Goal: Navigation & Orientation: Find specific page/section

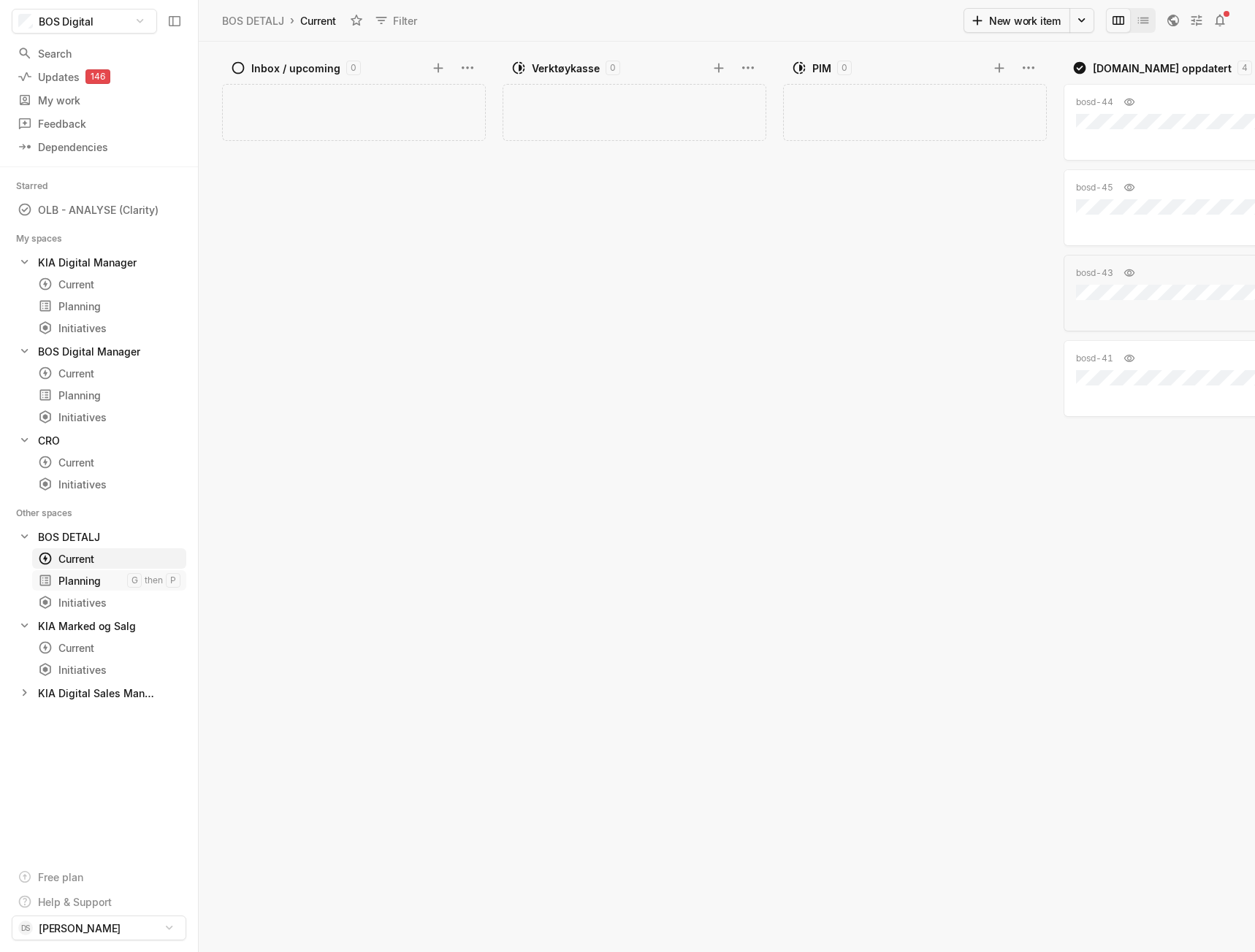
click at [80, 578] on div "Planning" at bounding box center [82, 581] width 89 height 16
click at [79, 601] on div "Initiatives" at bounding box center [82, 603] width 89 height 16
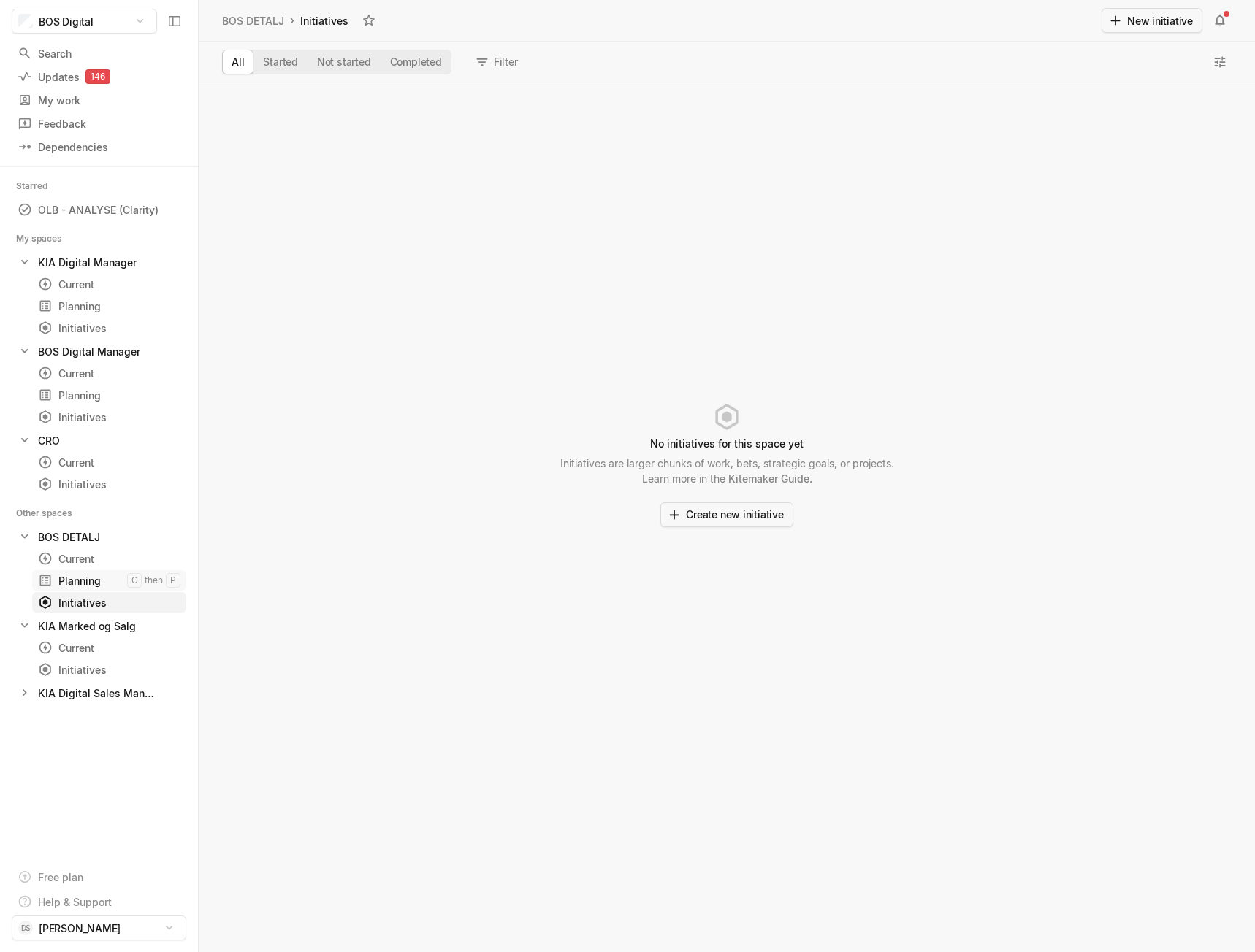
click at [83, 587] on div "Planning" at bounding box center [82, 581] width 89 height 16
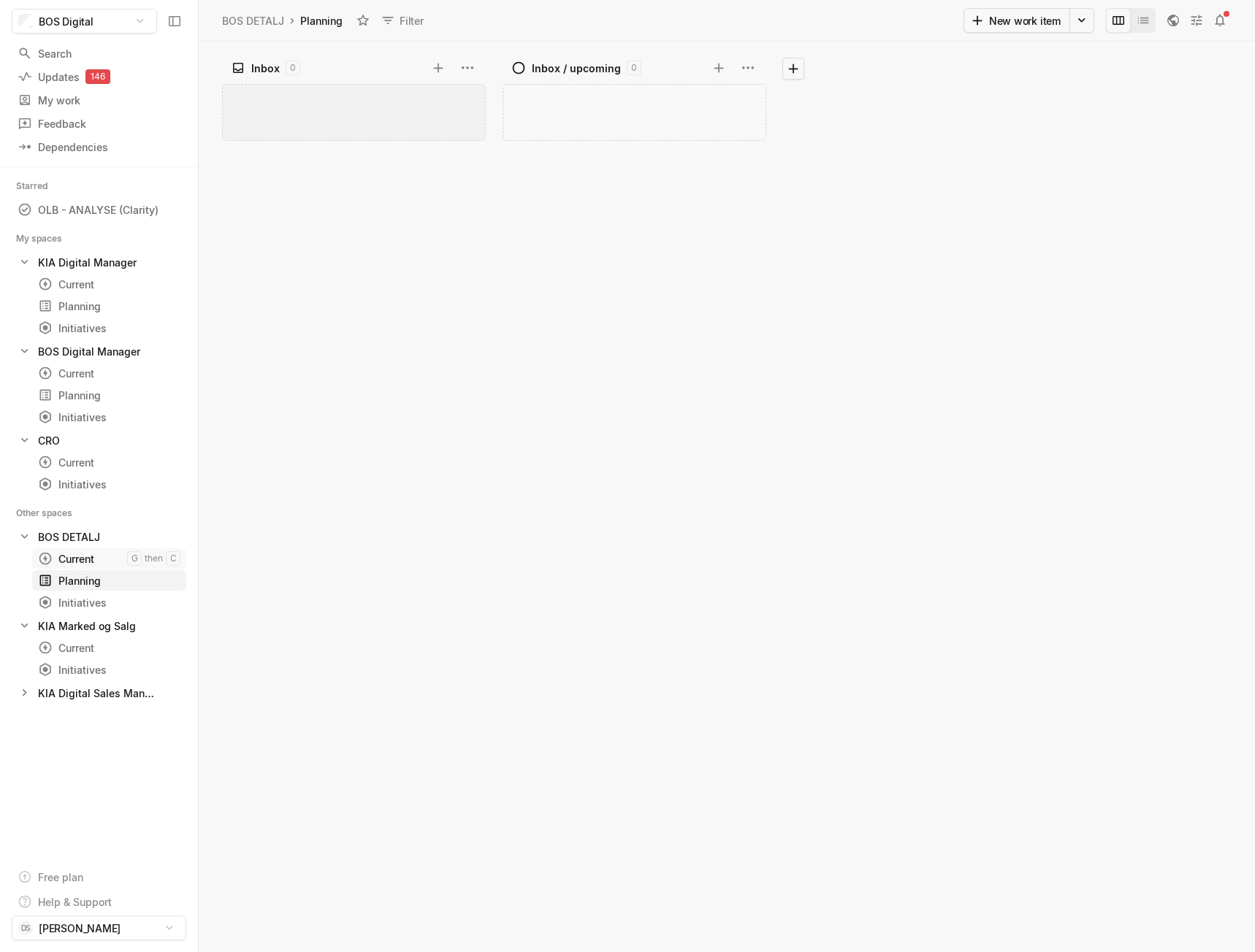
click at [79, 559] on div "Current" at bounding box center [82, 559] width 89 height 16
click at [93, 377] on div "Current" at bounding box center [82, 373] width 89 height 16
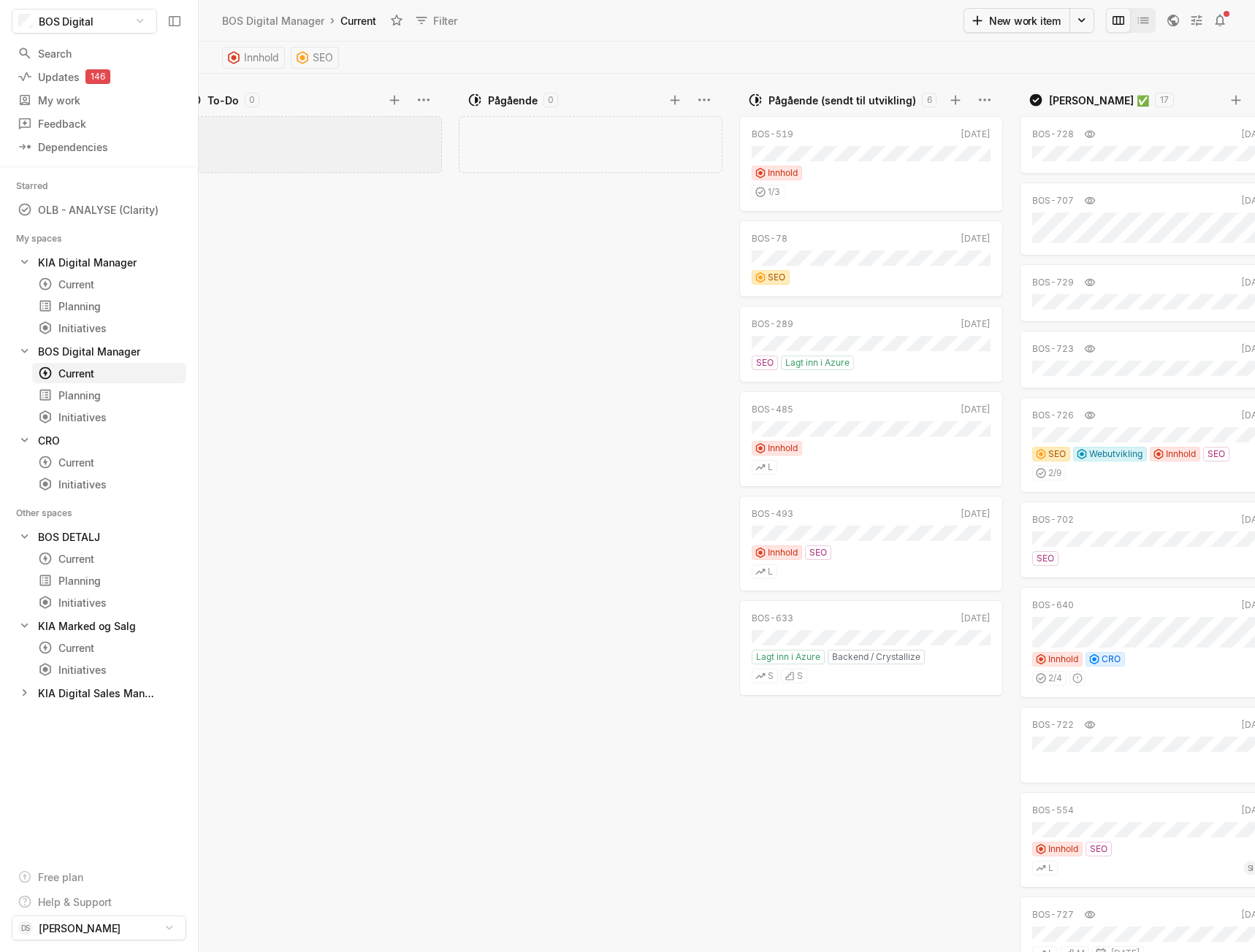
scroll to position [0, 125]
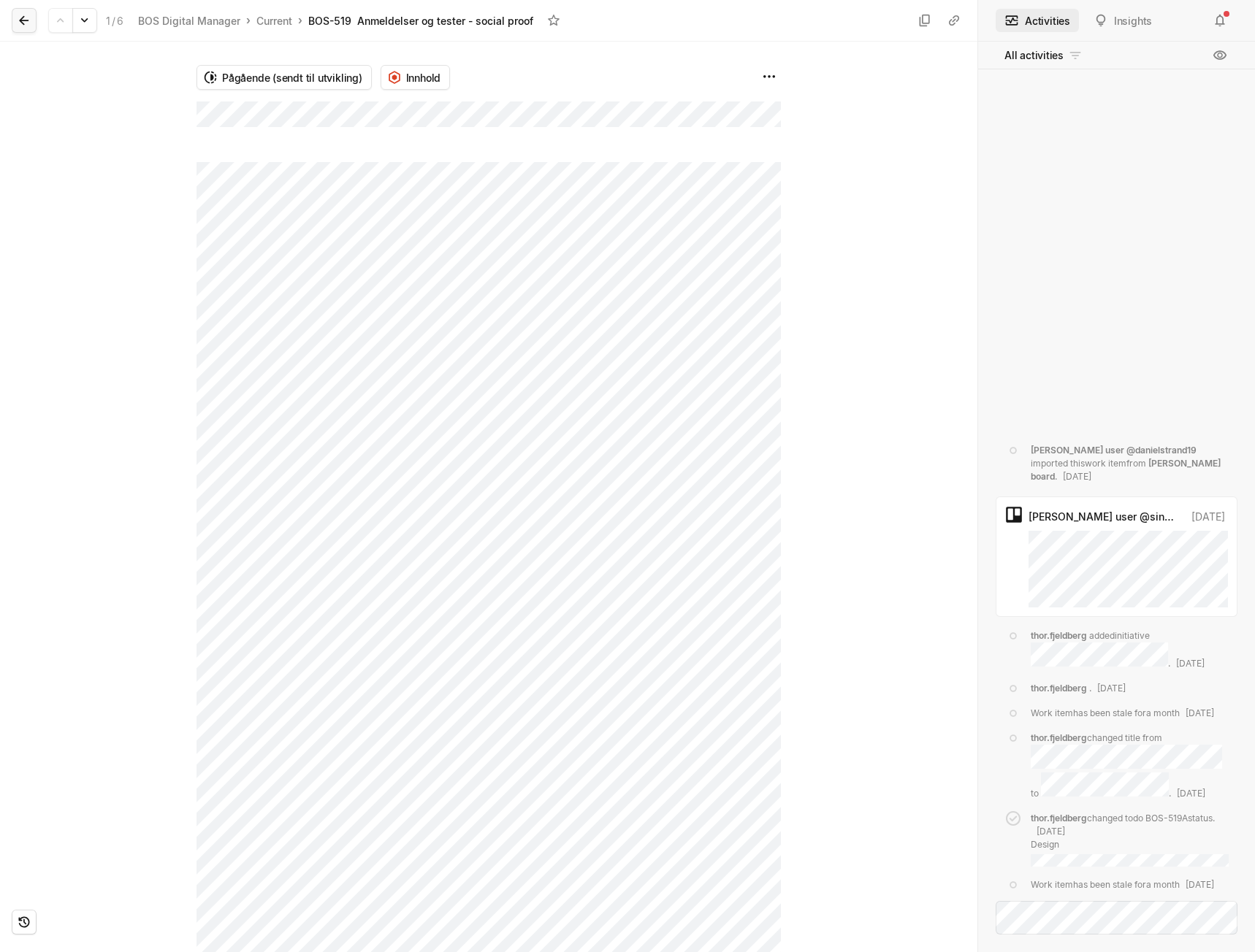
click at [27, 24] on icon at bounding box center [24, 21] width 15 height 15
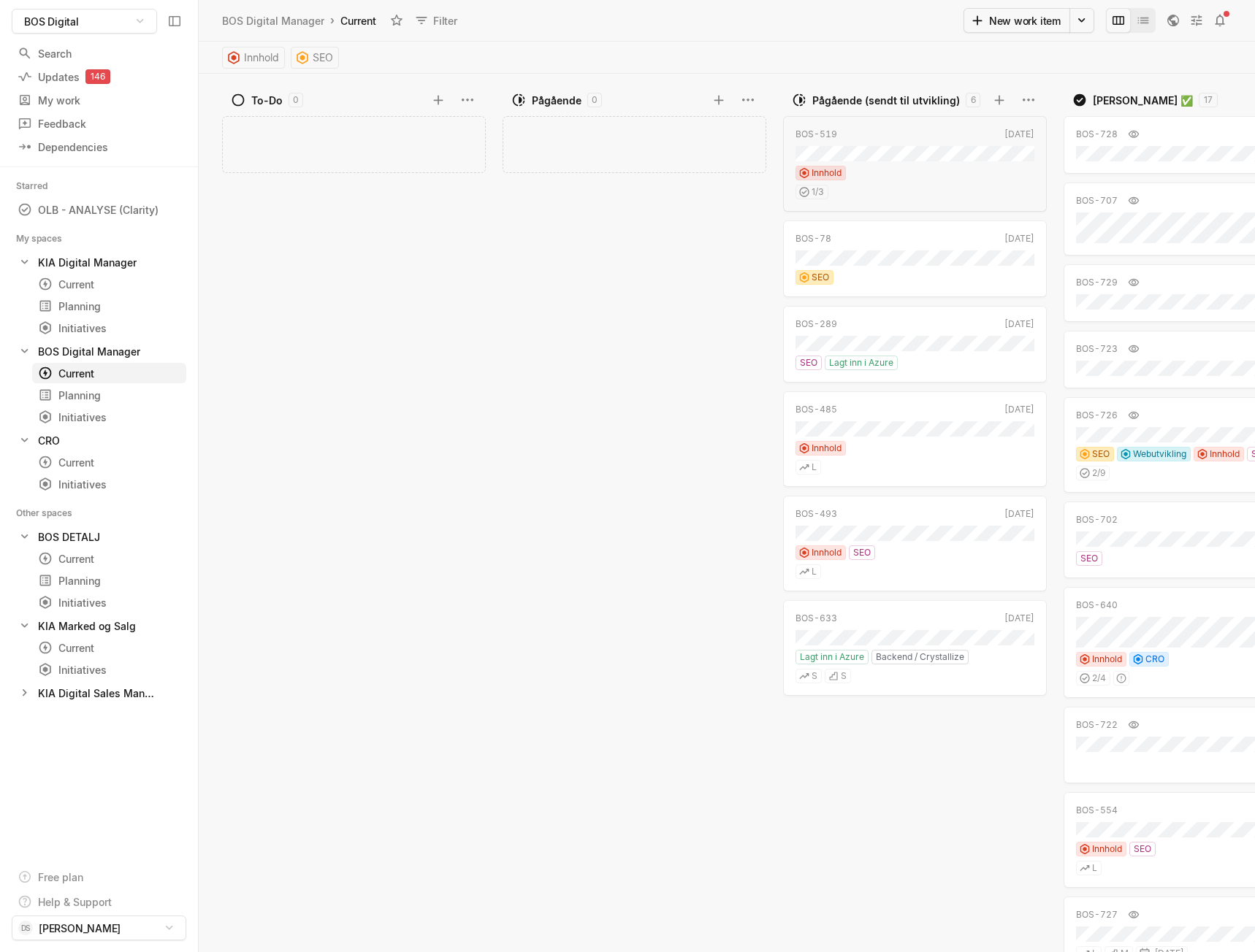
scroll to position [0, 125]
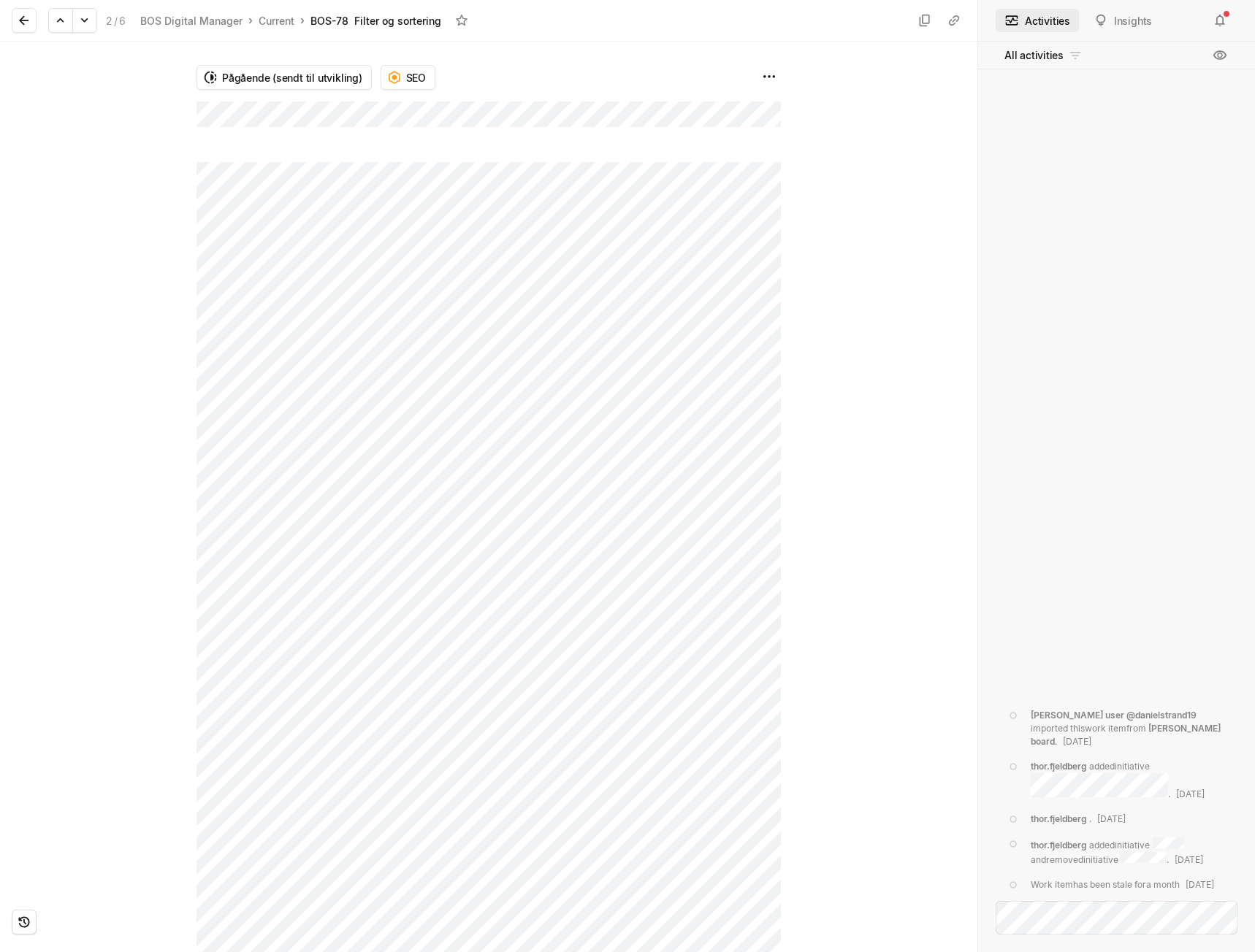
click at [24, 23] on icon at bounding box center [24, 21] width 15 height 15
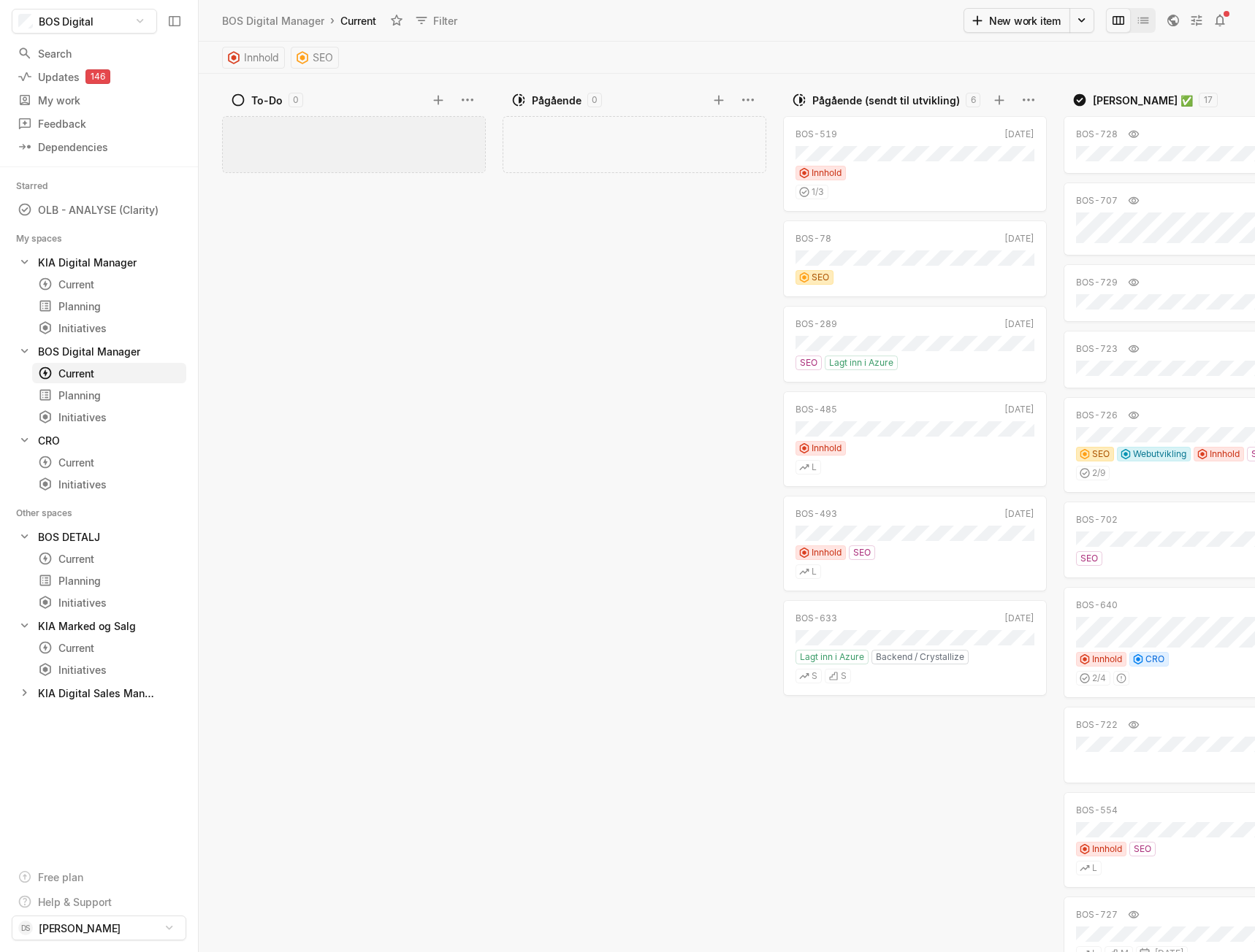
scroll to position [0, 125]
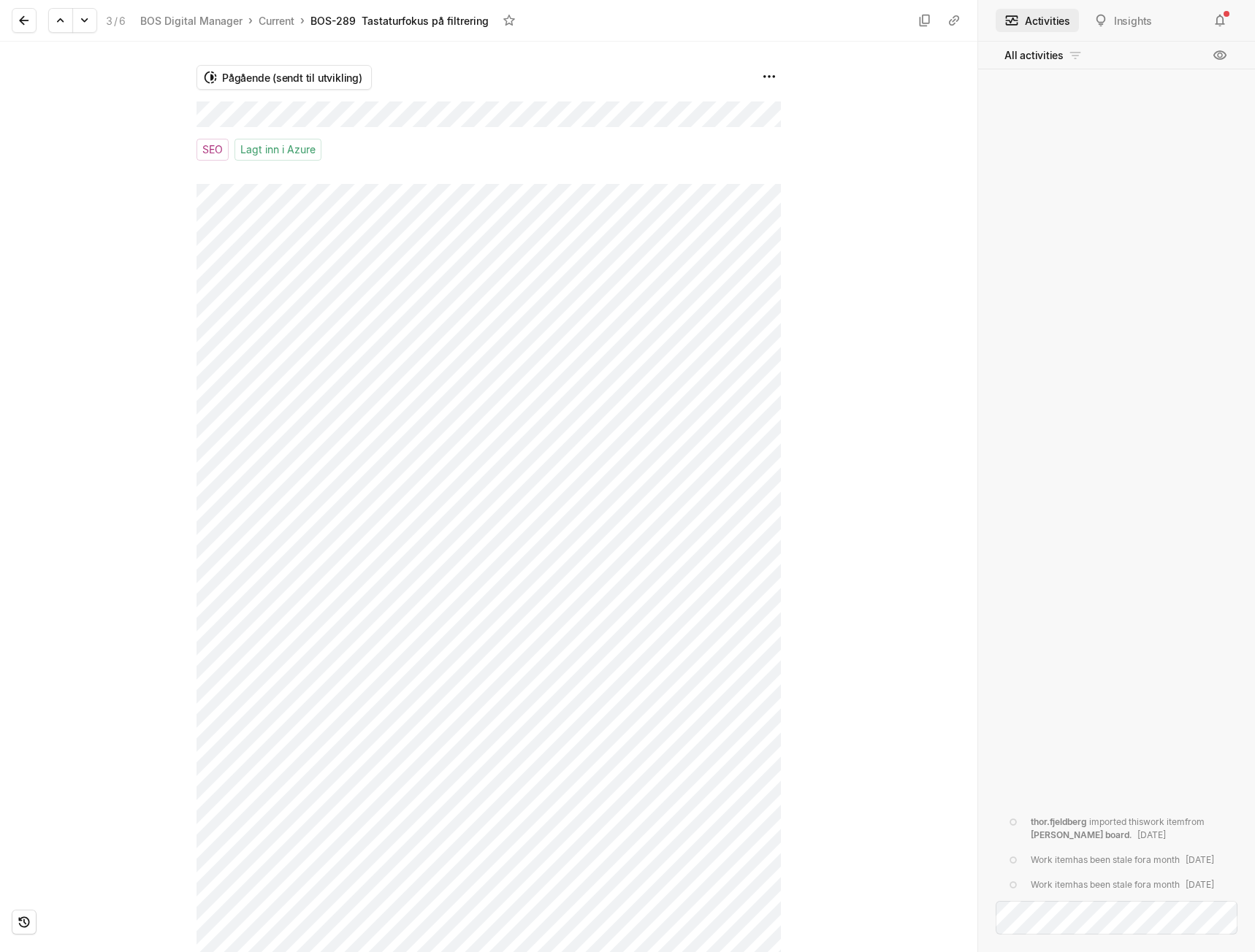
click at [798, 190] on div at bounding box center [879, 497] width 197 height 910
click at [33, 18] on button at bounding box center [24, 20] width 24 height 24
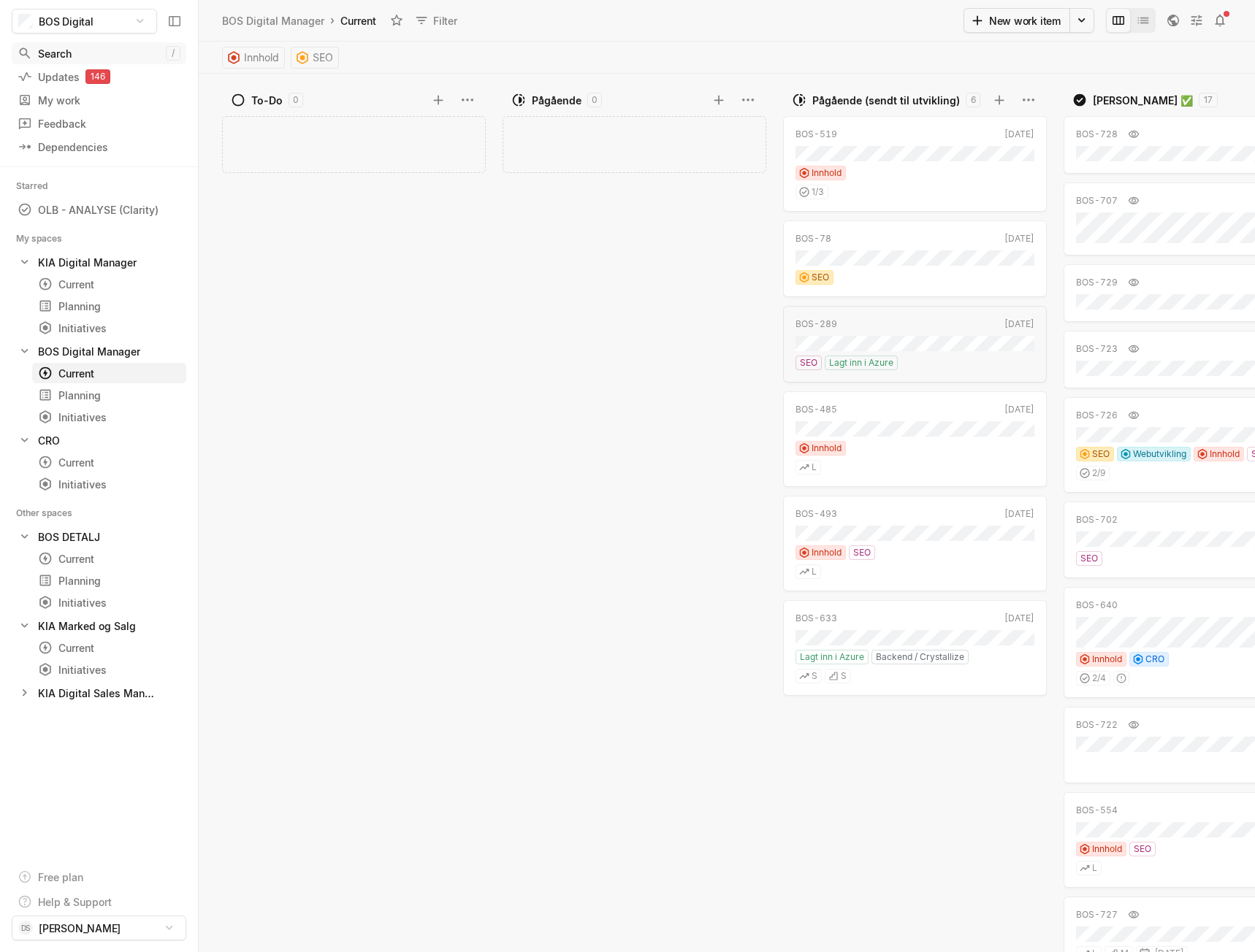
scroll to position [0, 125]
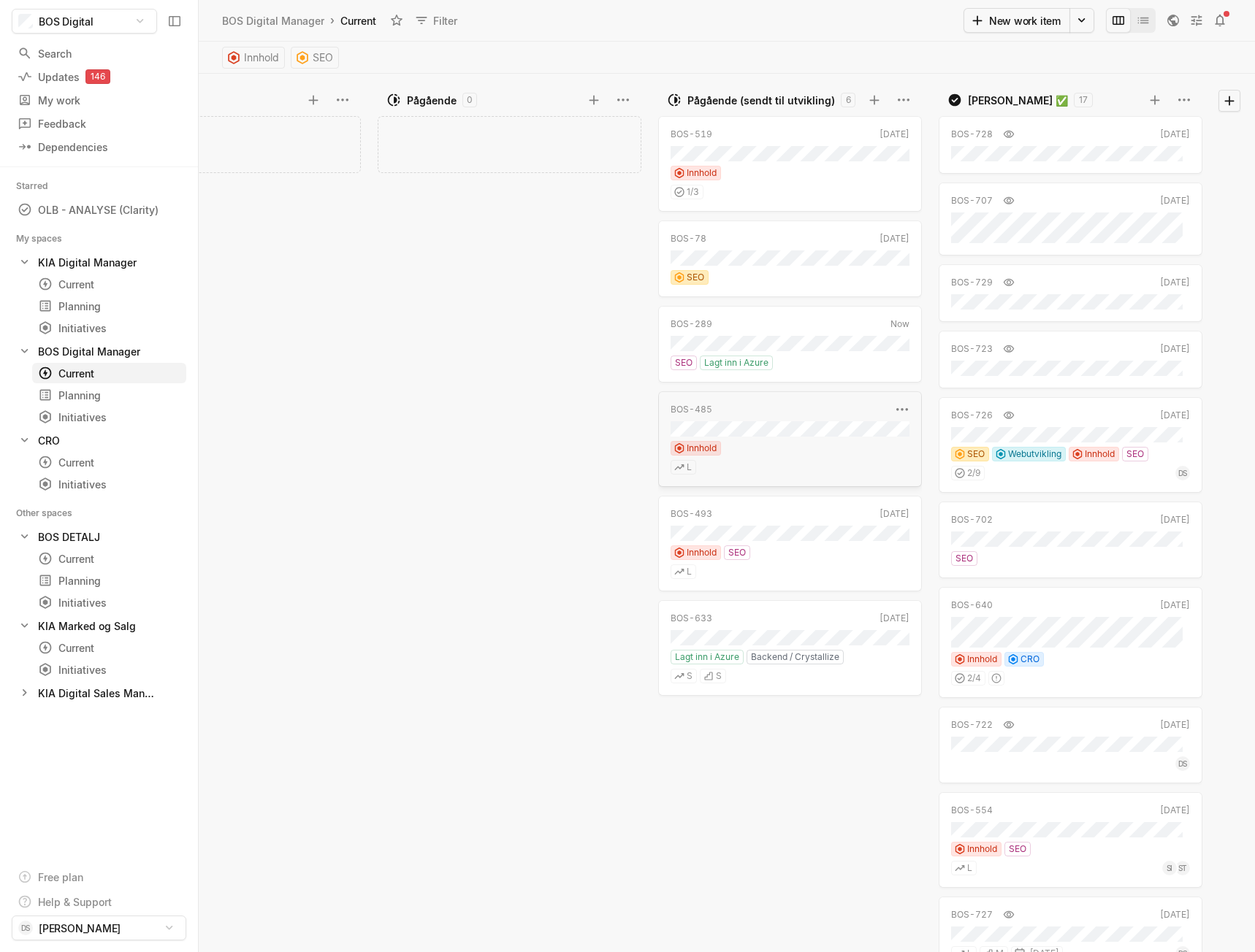
click at [757, 413] on div "BOS-485" at bounding box center [780, 410] width 220 height 13
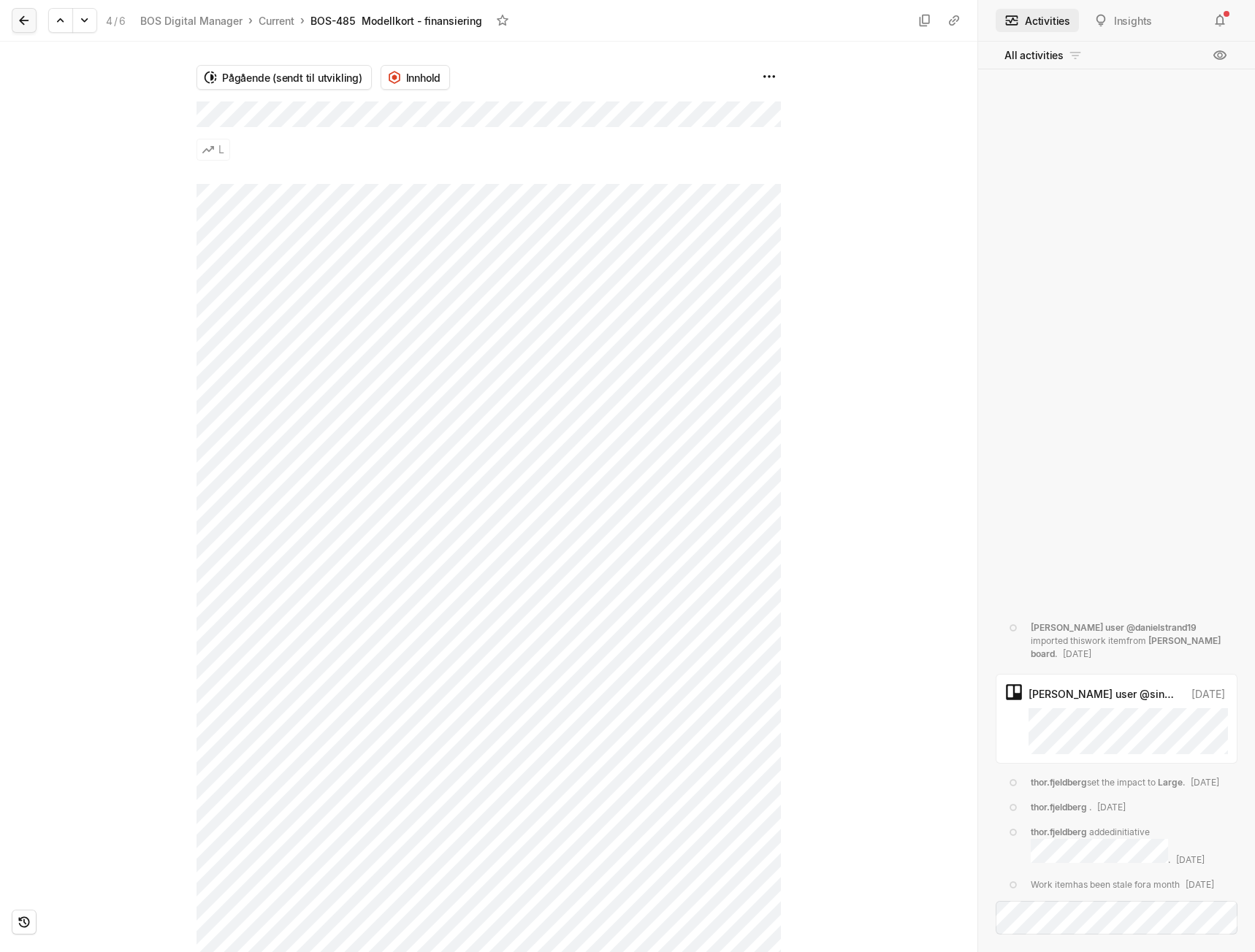
click at [24, 19] on icon at bounding box center [24, 21] width 15 height 15
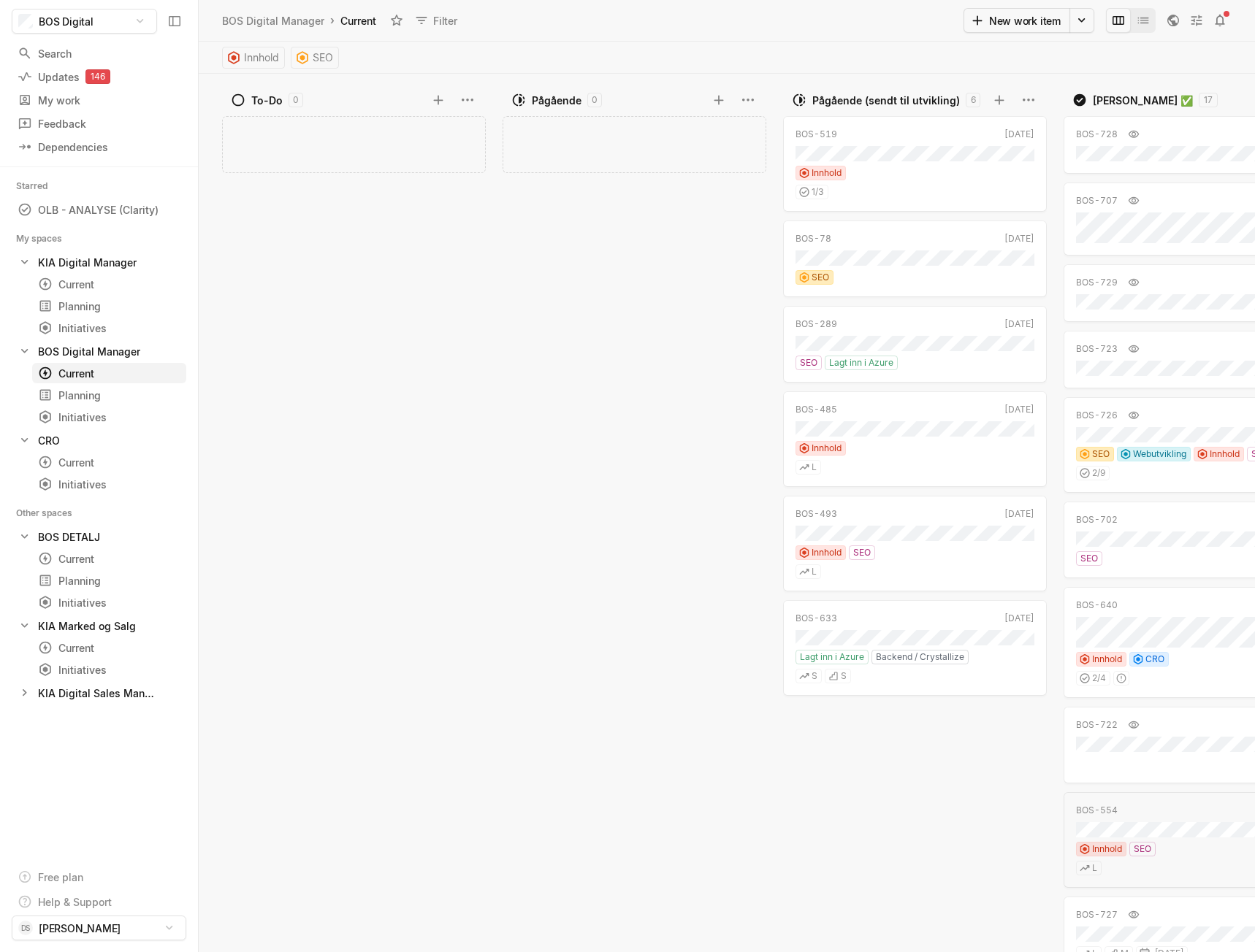
scroll to position [0, 125]
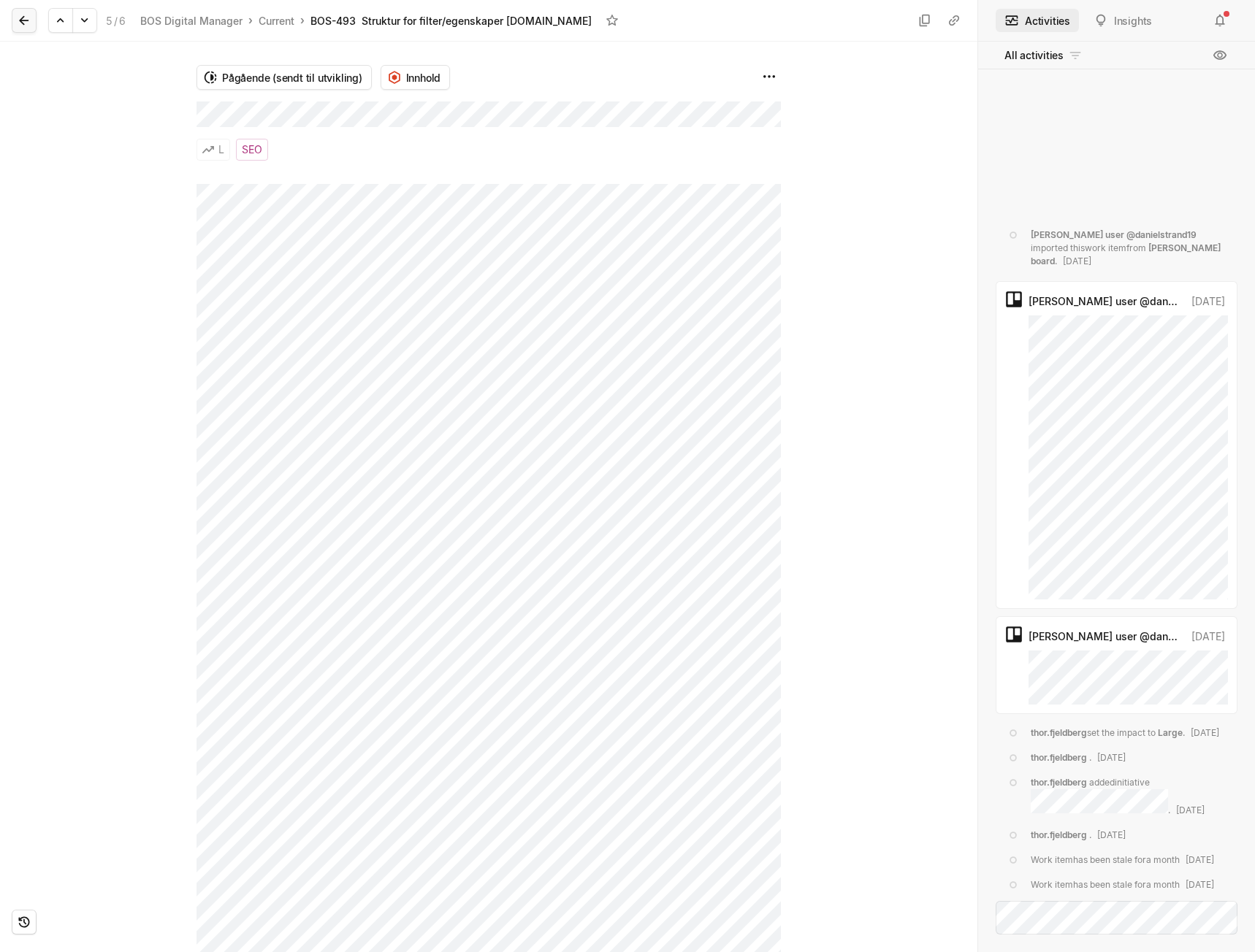
click at [28, 21] on icon at bounding box center [24, 21] width 10 height 10
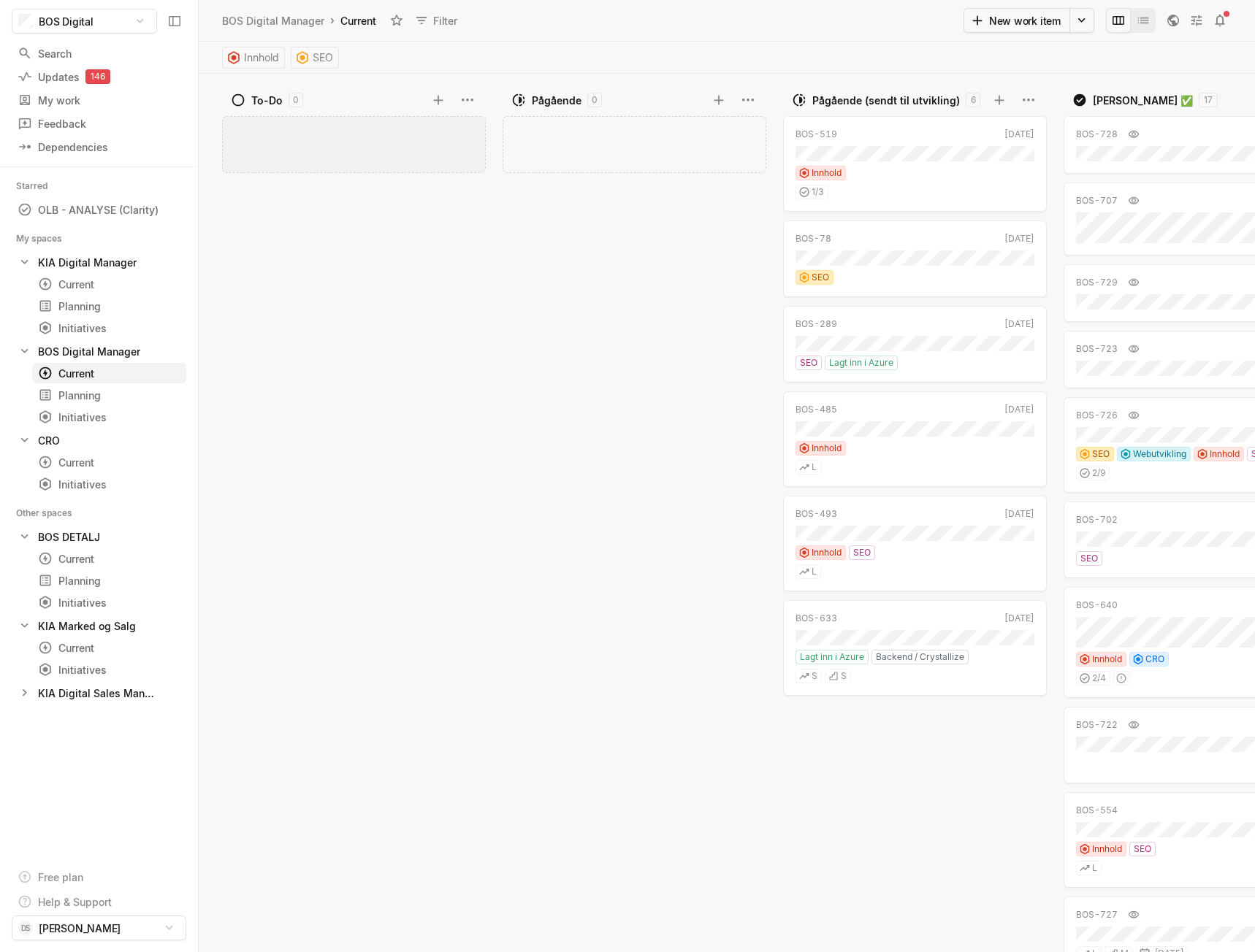
scroll to position [0, 125]
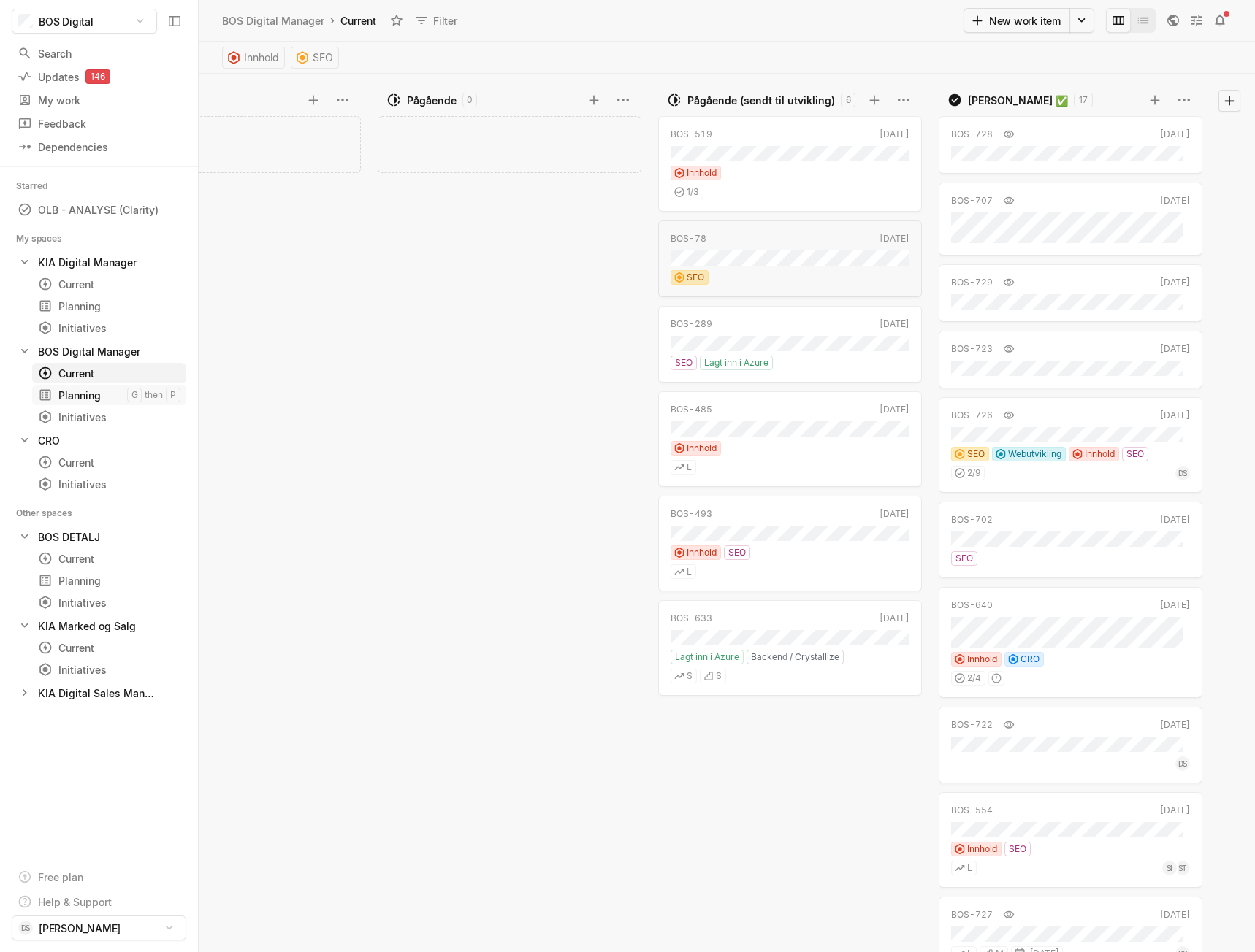
click at [56, 390] on div at bounding box center [48, 395] width 21 height 15
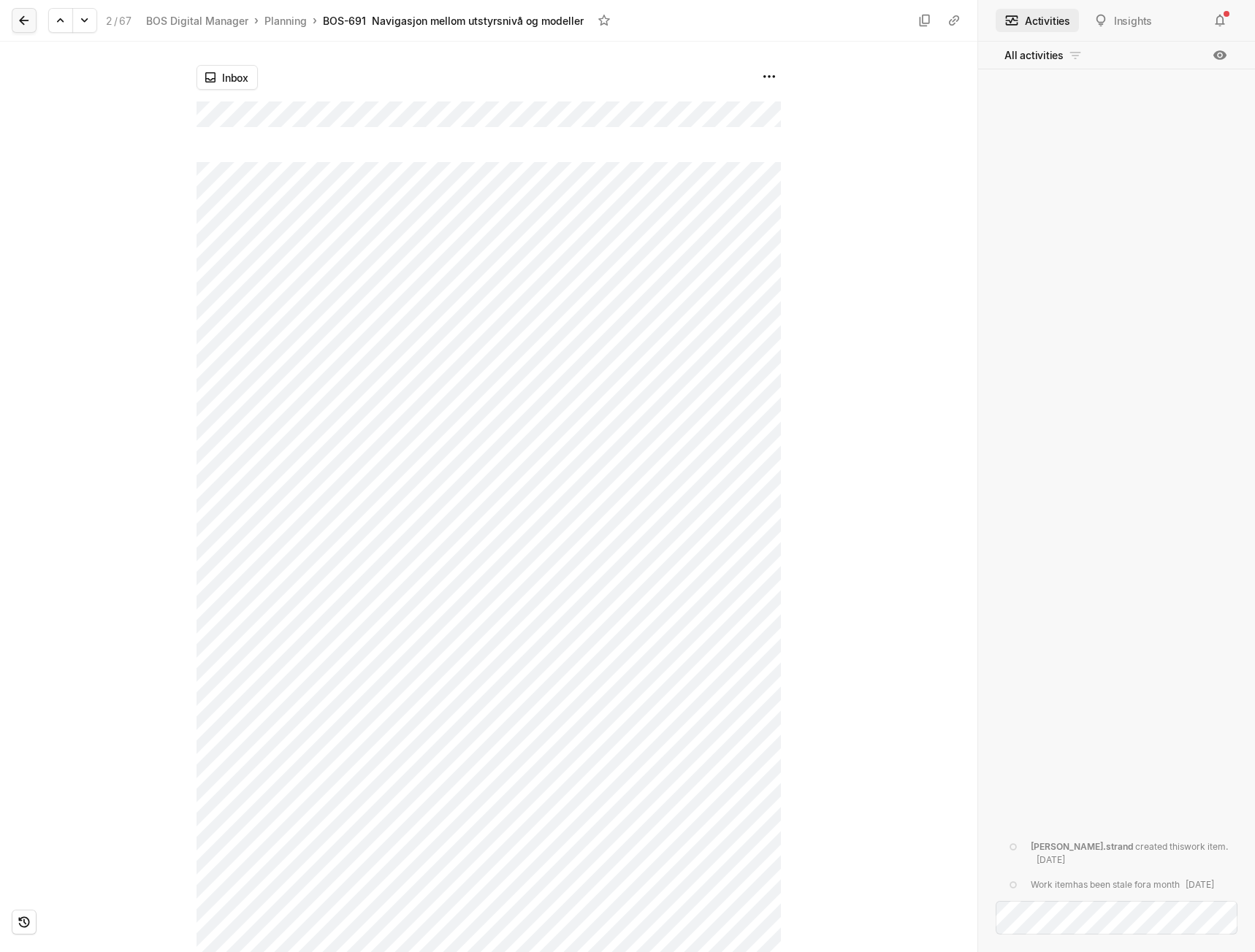
click at [24, 16] on icon at bounding box center [24, 21] width 15 height 15
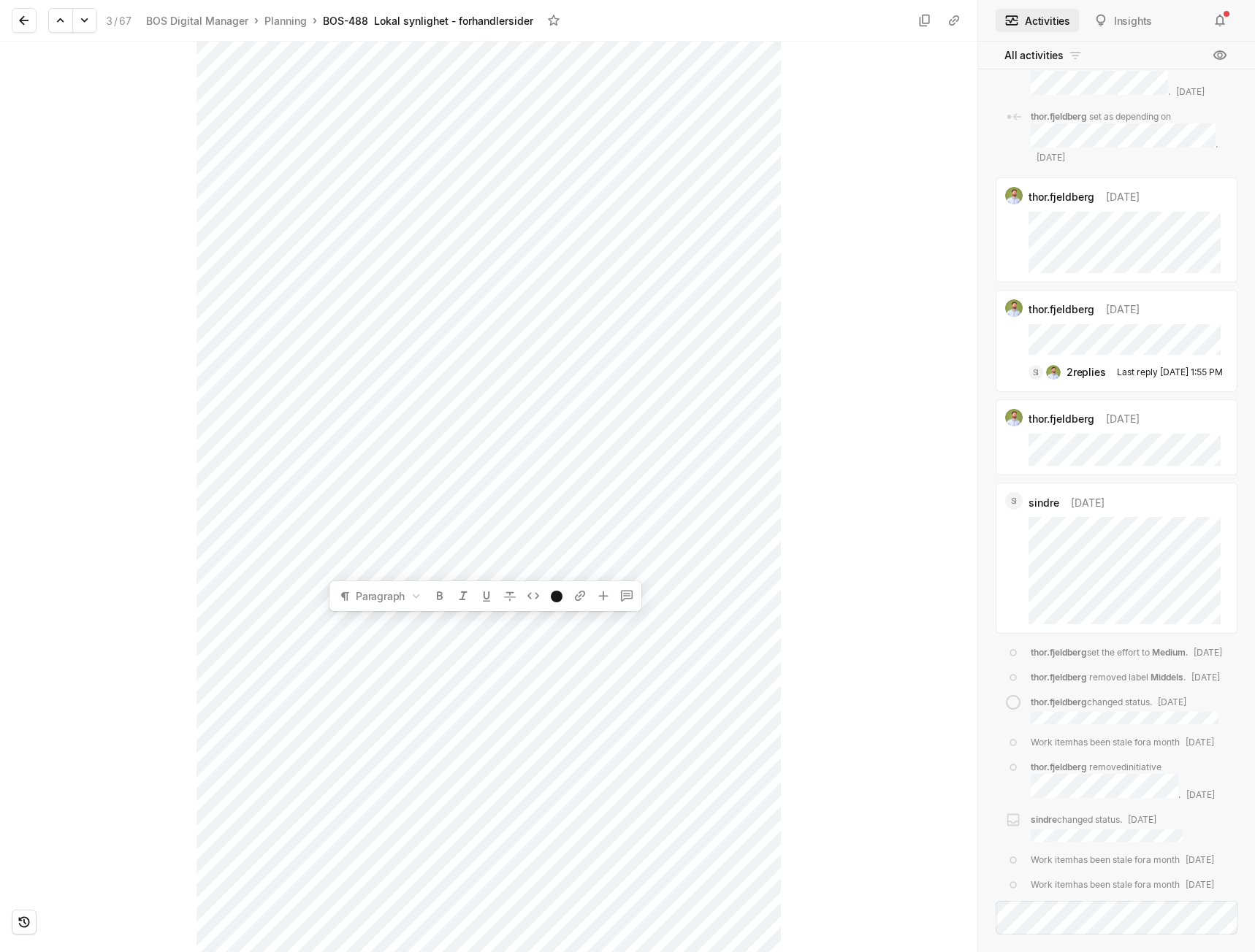
scroll to position [151, 0]
click at [19, 23] on icon at bounding box center [24, 21] width 15 height 15
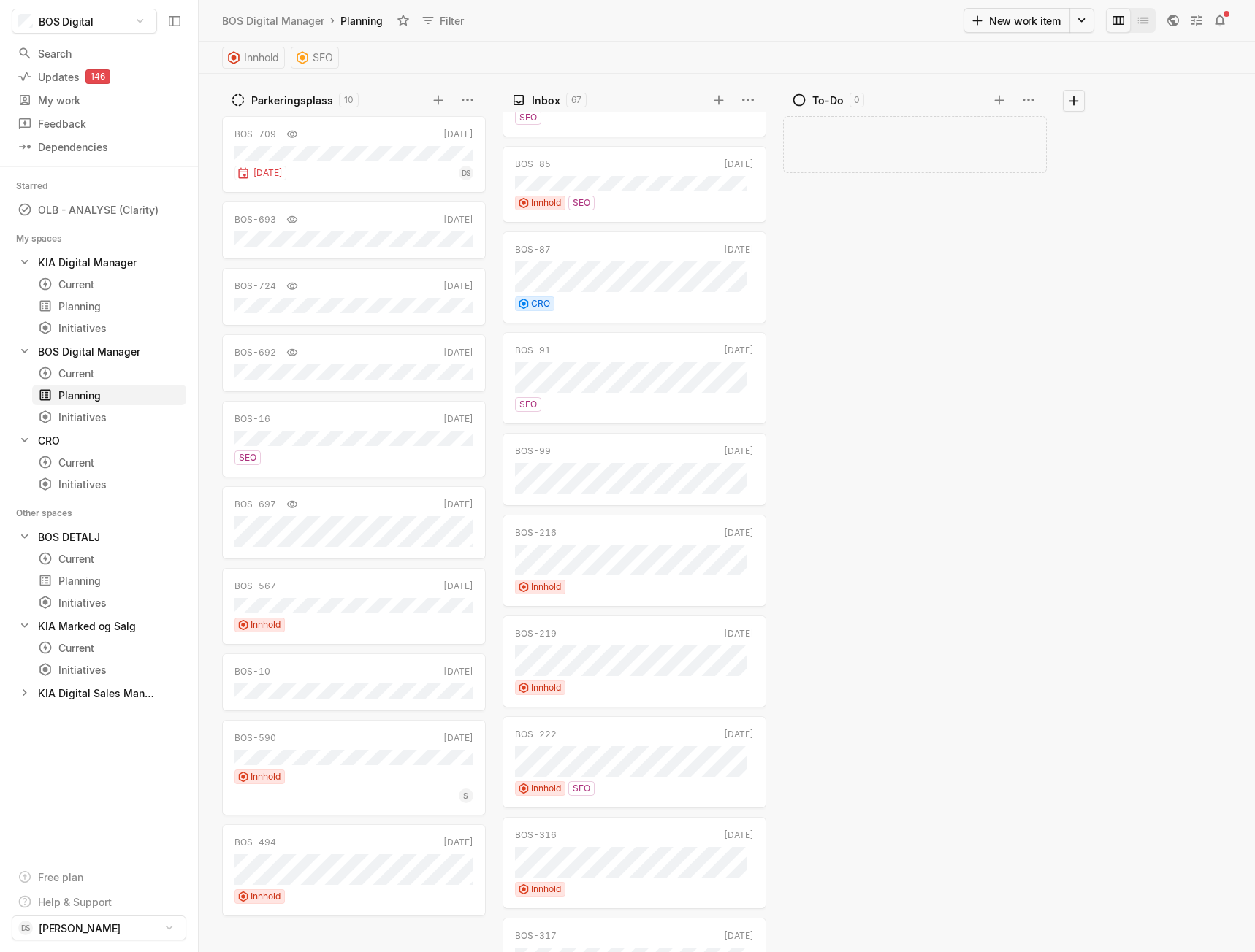
scroll to position [3360, 0]
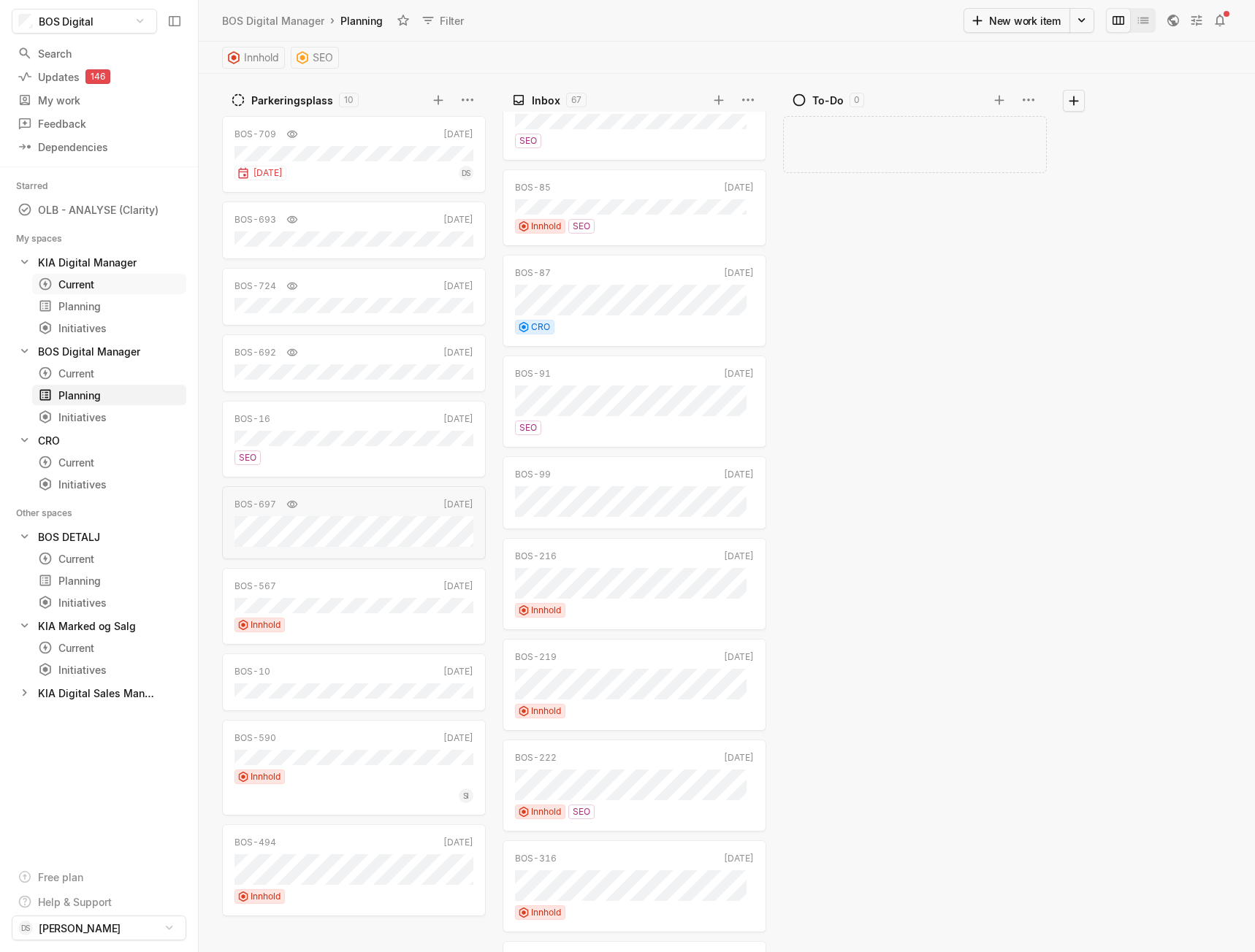
click at [86, 291] on div "Current" at bounding box center [82, 284] width 89 height 16
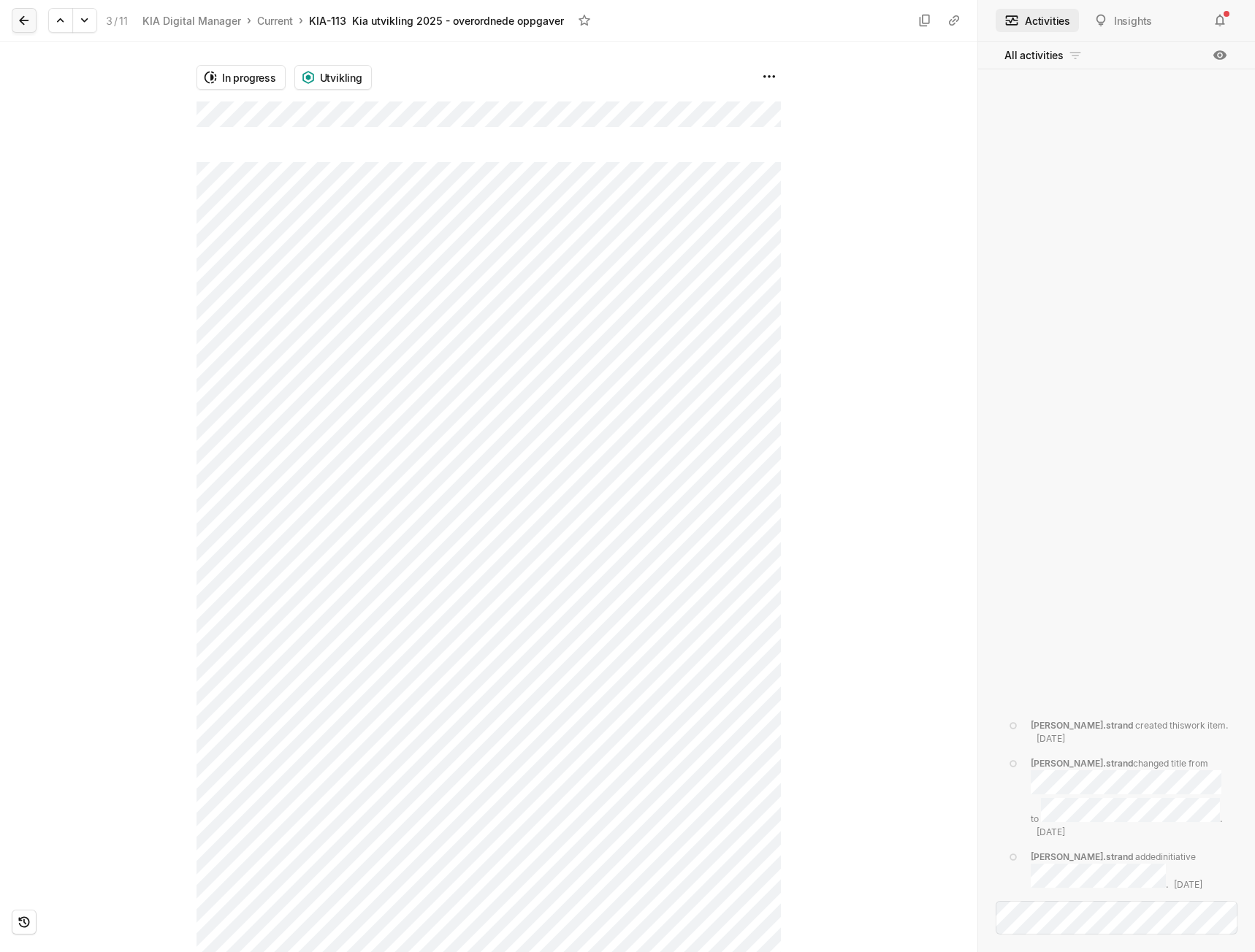
click at [32, 24] on button at bounding box center [24, 20] width 24 height 24
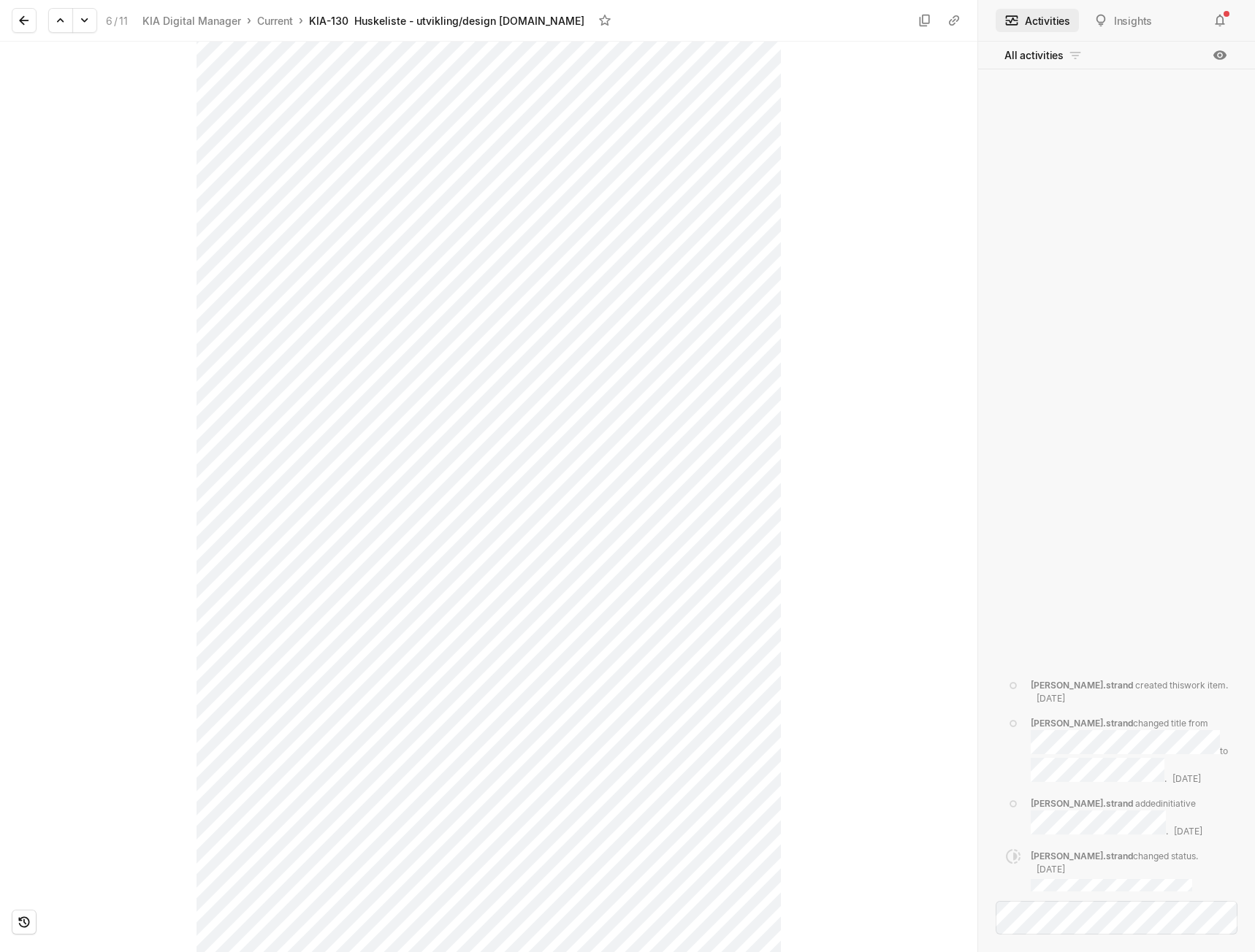
scroll to position [292, 0]
click at [31, 13] on button at bounding box center [24, 20] width 24 height 24
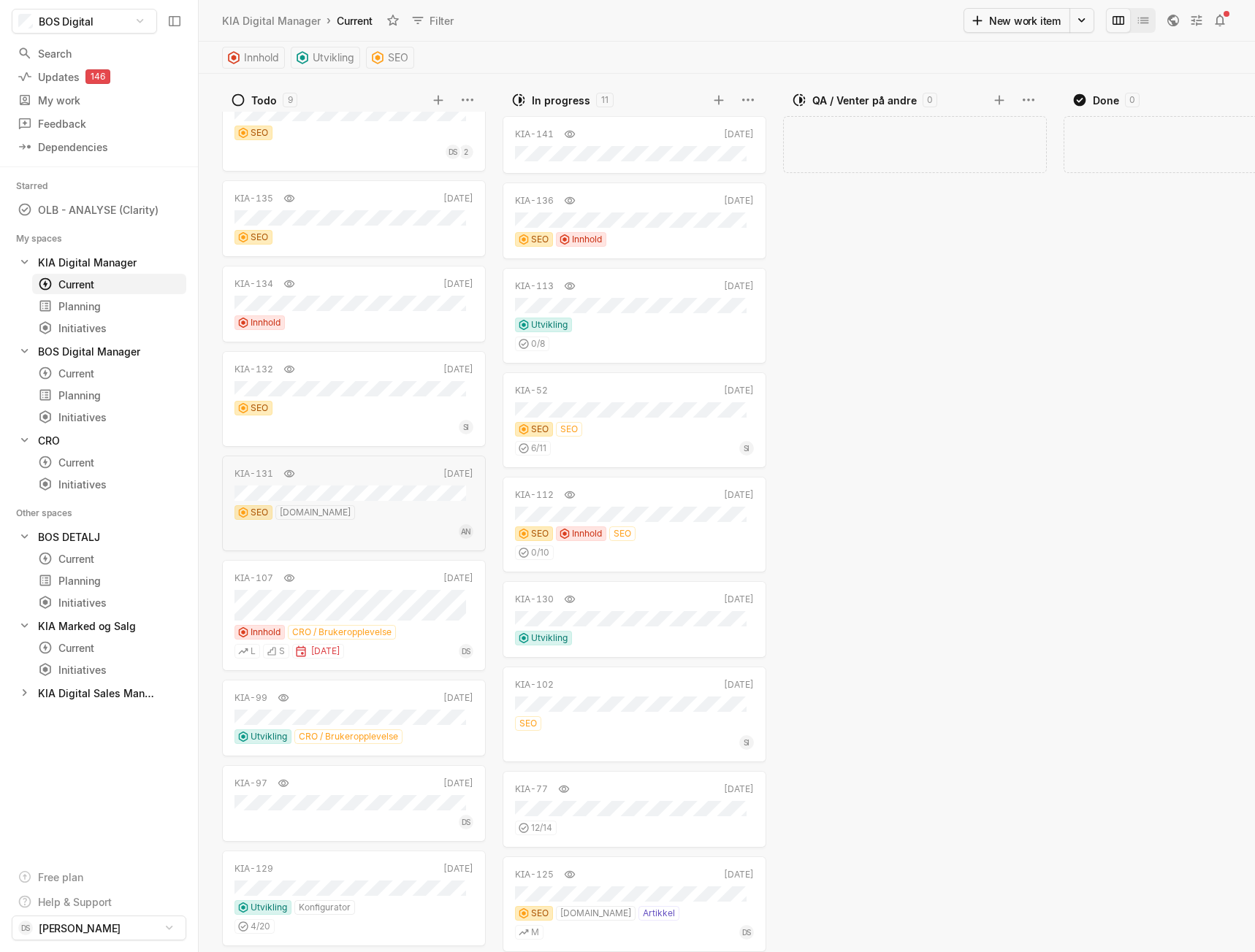
scroll to position [44, 0]
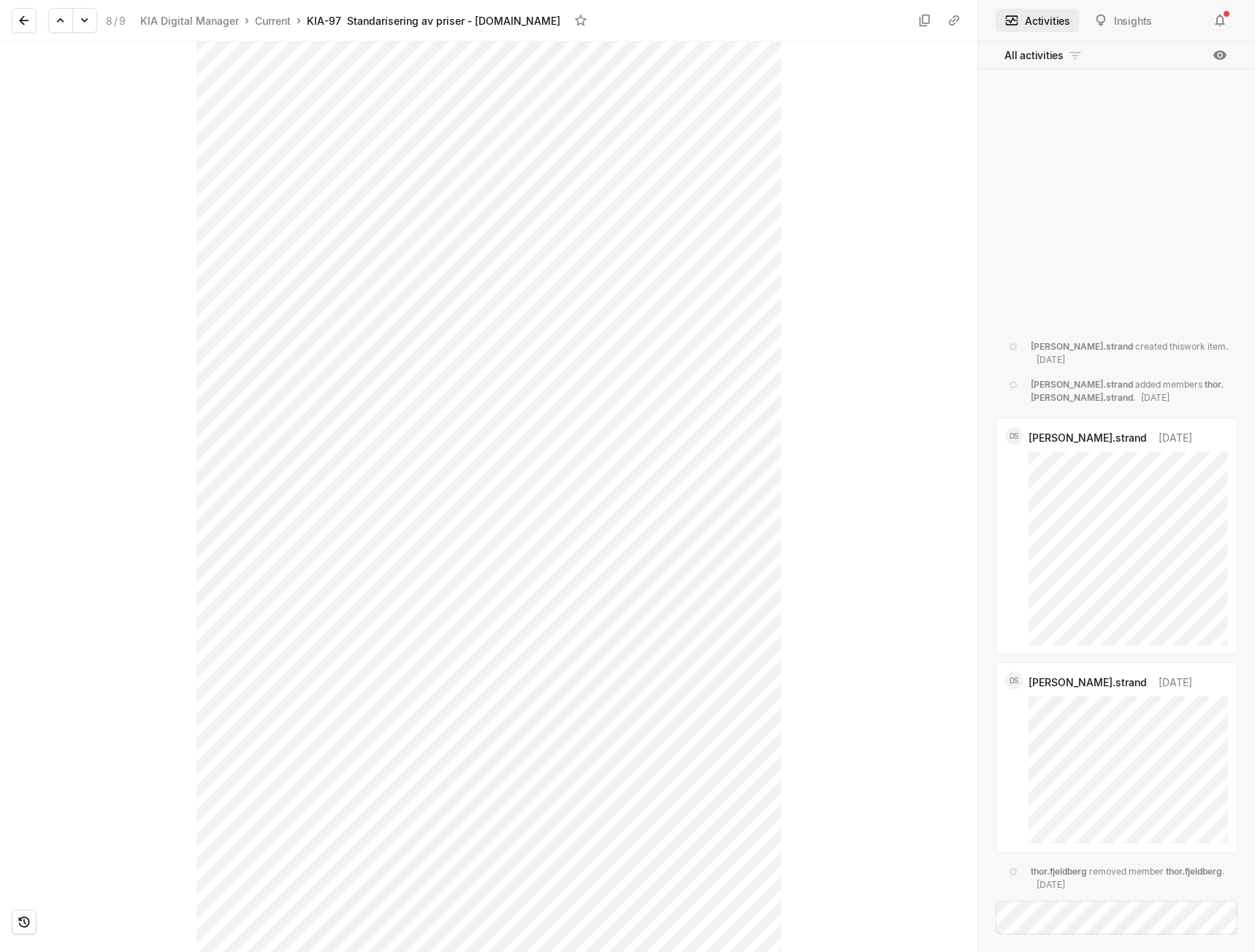
scroll to position [292, 0]
